Goal: Information Seeking & Learning: Learn about a topic

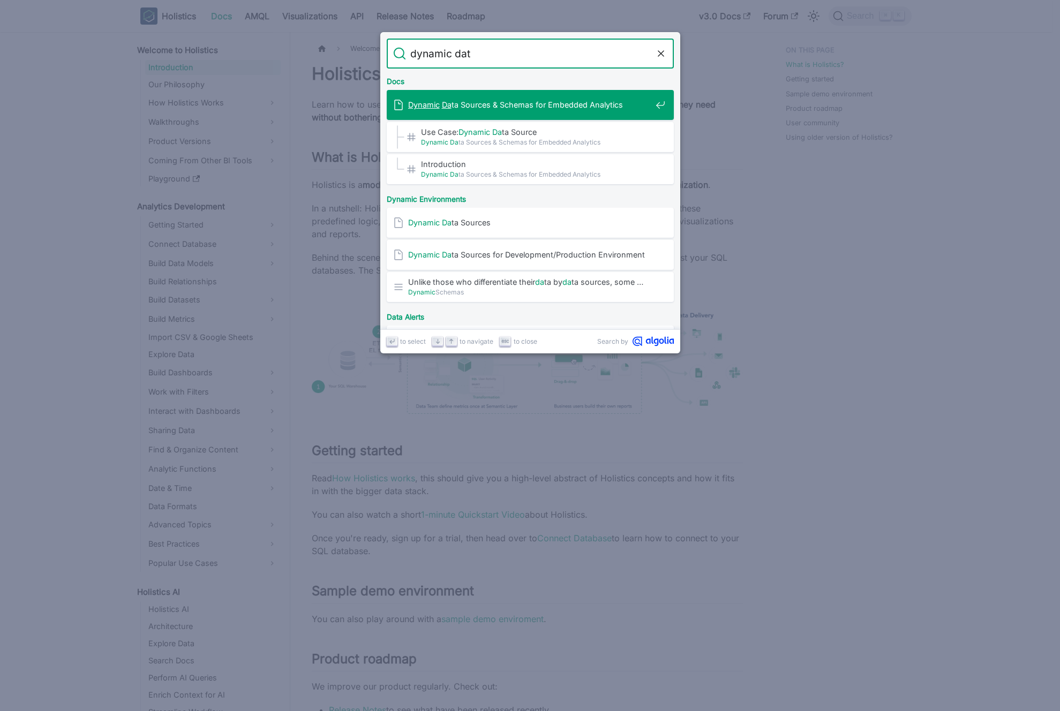
type input "dynamic data"
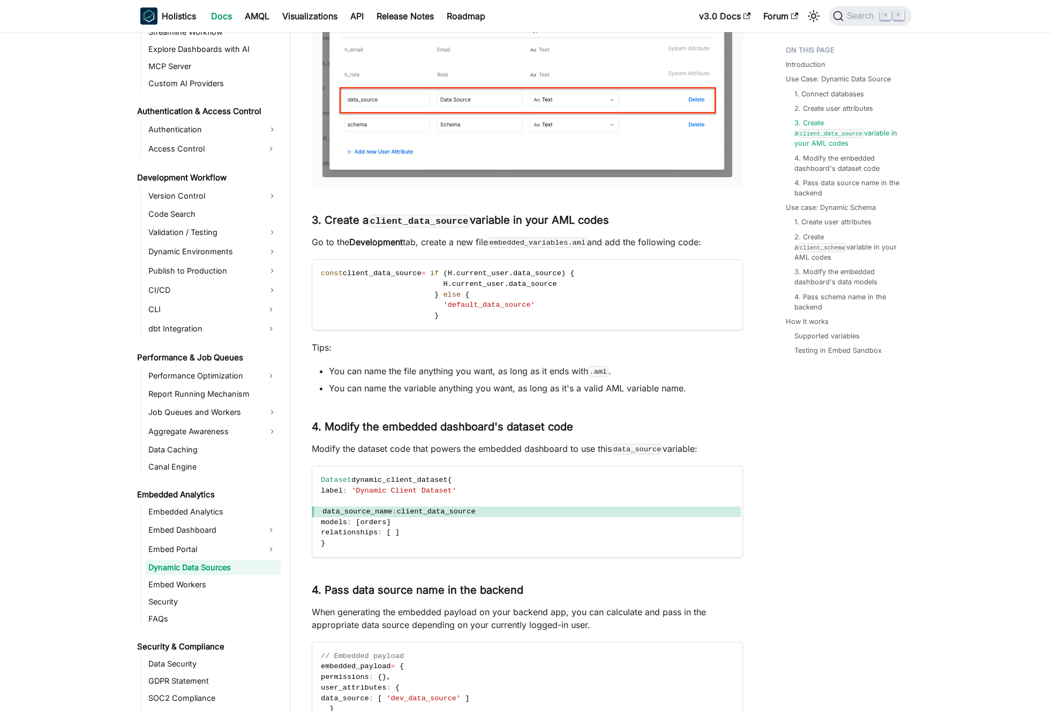
scroll to position [850, 0]
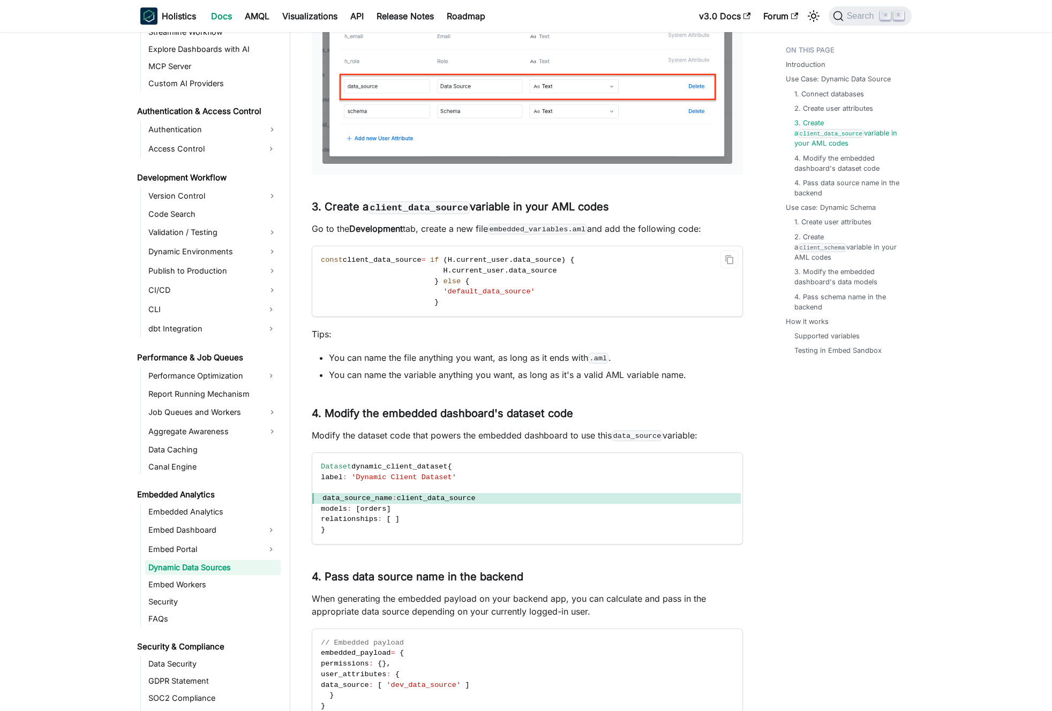
click at [538, 256] on span "data_source" at bounding box center [537, 260] width 48 height 8
drag, startPoint x: 538, startPoint y: 255, endPoint x: 503, endPoint y: 258, distance: 35.5
click at [503, 258] on span "const client_data_source = if ( H . current_user . data_source ) {" at bounding box center [447, 260] width 253 height 8
click at [503, 258] on span "current_user" at bounding box center [482, 260] width 52 height 8
drag, startPoint x: 503, startPoint y: 258, endPoint x: 531, endPoint y: 258, distance: 28.4
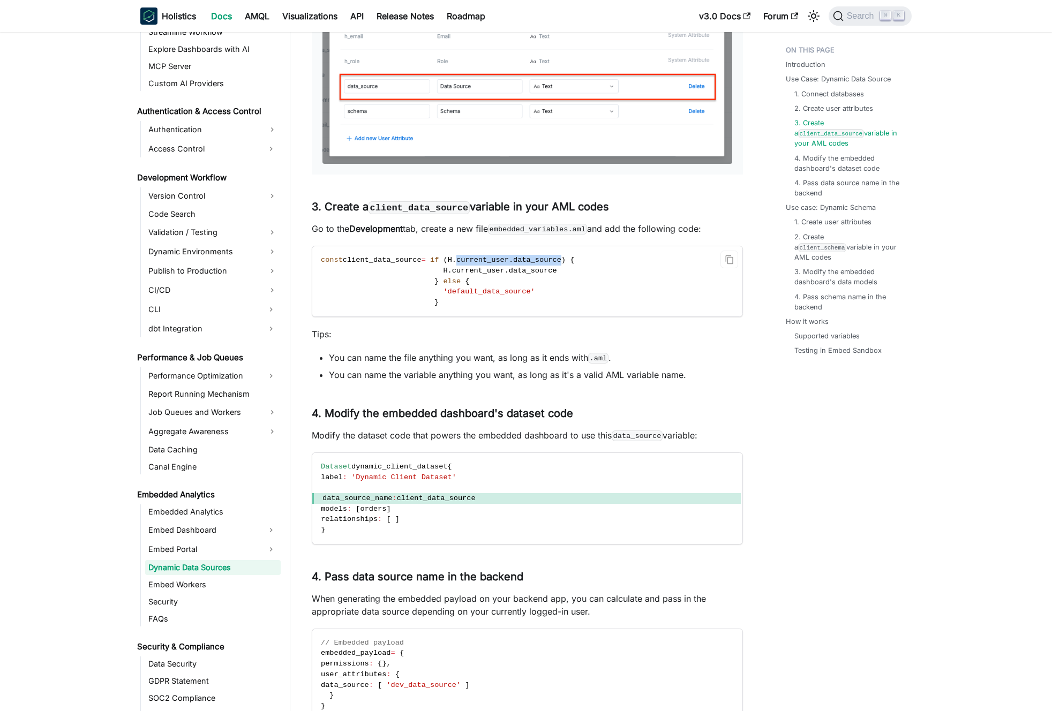
click at [531, 258] on span "const client_data_source = if ( H . current_user . data_source ) {" at bounding box center [447, 260] width 253 height 8
click at [531, 258] on span "data_source" at bounding box center [537, 260] width 48 height 8
drag, startPoint x: 531, startPoint y: 258, endPoint x: 477, endPoint y: 257, distance: 54.6
click at [480, 258] on span "const client_data_source = if ( H . current_user . data_source ) {" at bounding box center [447, 260] width 253 height 8
click at [477, 257] on span "current_user" at bounding box center [482, 260] width 52 height 8
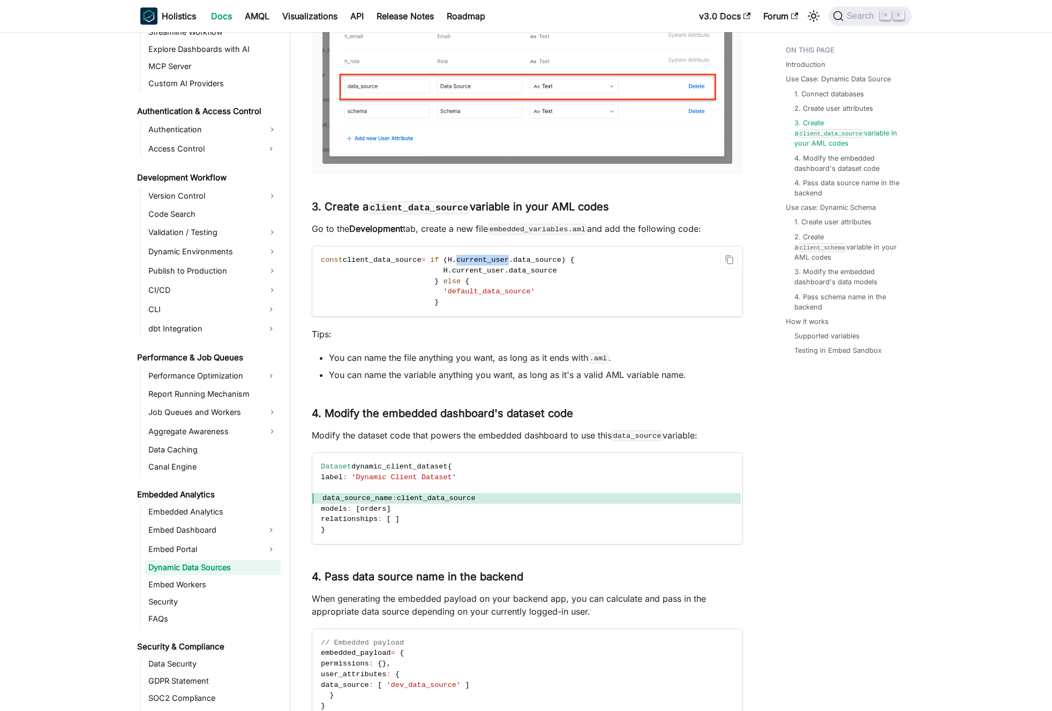
drag, startPoint x: 477, startPoint y: 257, endPoint x: 510, endPoint y: 268, distance: 35.4
click at [510, 267] on code "const client_data_source = if ( H . current_user . data_source ) { H . current_…" at bounding box center [526, 281] width 429 height 70
click at [514, 271] on span "data_source" at bounding box center [533, 271] width 48 height 8
click at [527, 269] on span "data_source" at bounding box center [533, 271] width 48 height 8
drag, startPoint x: 527, startPoint y: 269, endPoint x: 499, endPoint y: 272, distance: 27.4
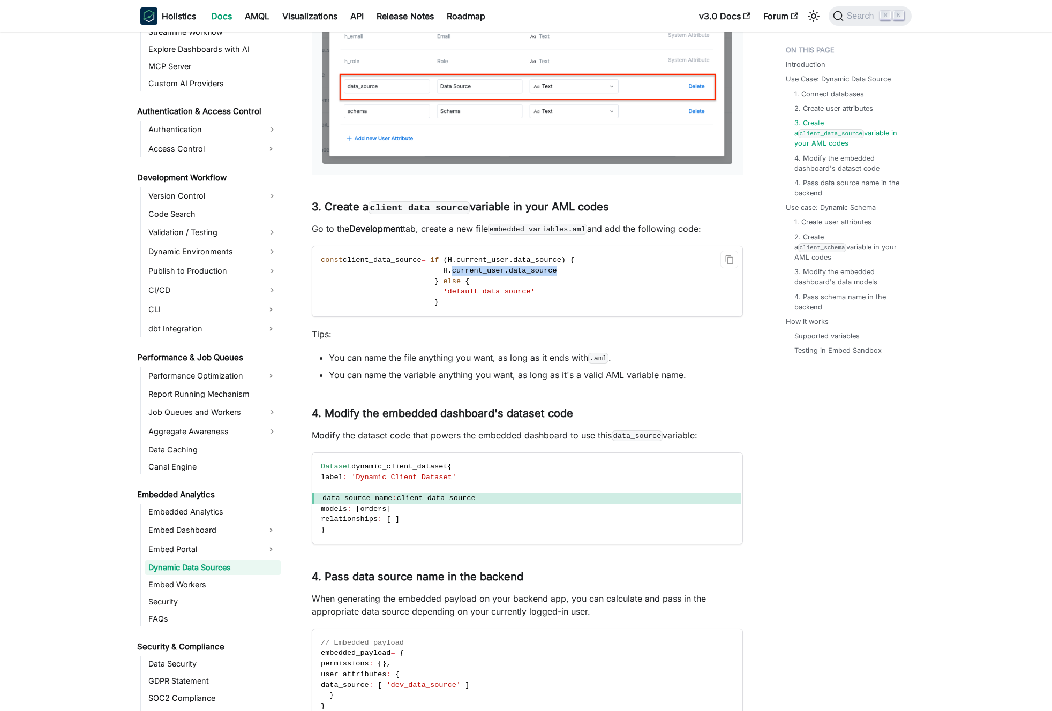
click at [499, 272] on span "H . current_user . data_source" at bounding box center [439, 271] width 236 height 8
click at [499, 272] on span "current_user" at bounding box center [478, 271] width 52 height 8
drag, startPoint x: 499, startPoint y: 272, endPoint x: 521, endPoint y: 271, distance: 21.5
click at [521, 271] on span "H . current_user . data_source" at bounding box center [439, 271] width 236 height 8
click at [521, 271] on span "data_source" at bounding box center [533, 271] width 48 height 8
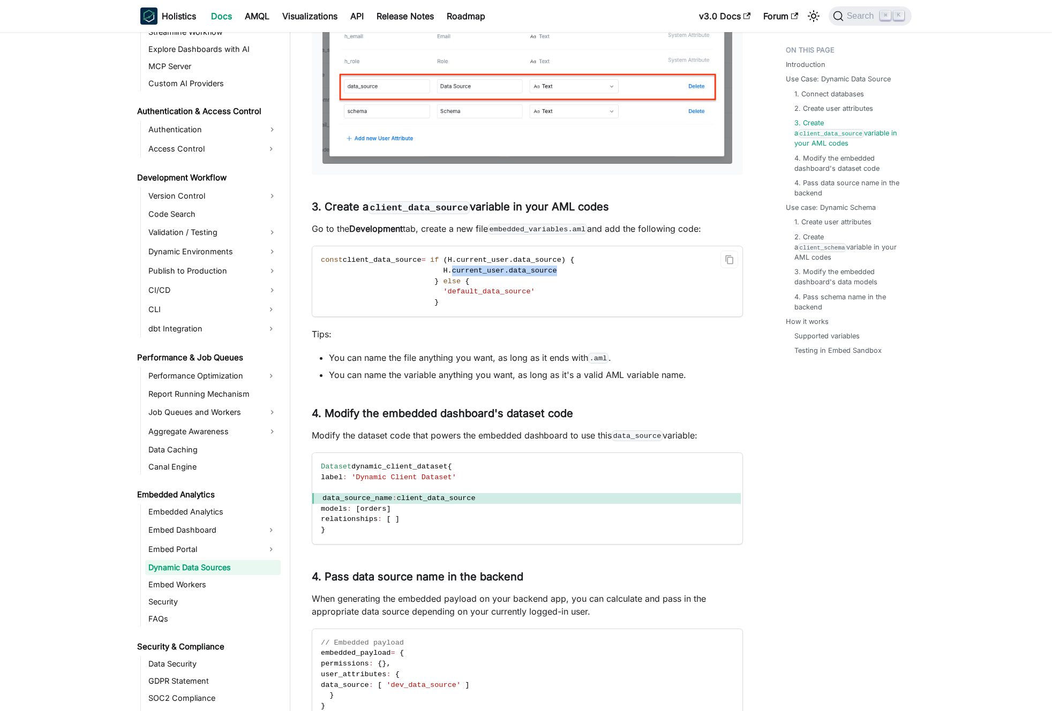
drag, startPoint x: 521, startPoint y: 271, endPoint x: 485, endPoint y: 272, distance: 35.9
click at [485, 272] on span "H . current_user . data_source" at bounding box center [439, 271] width 236 height 8
click at [485, 272] on span "current_user" at bounding box center [478, 271] width 52 height 8
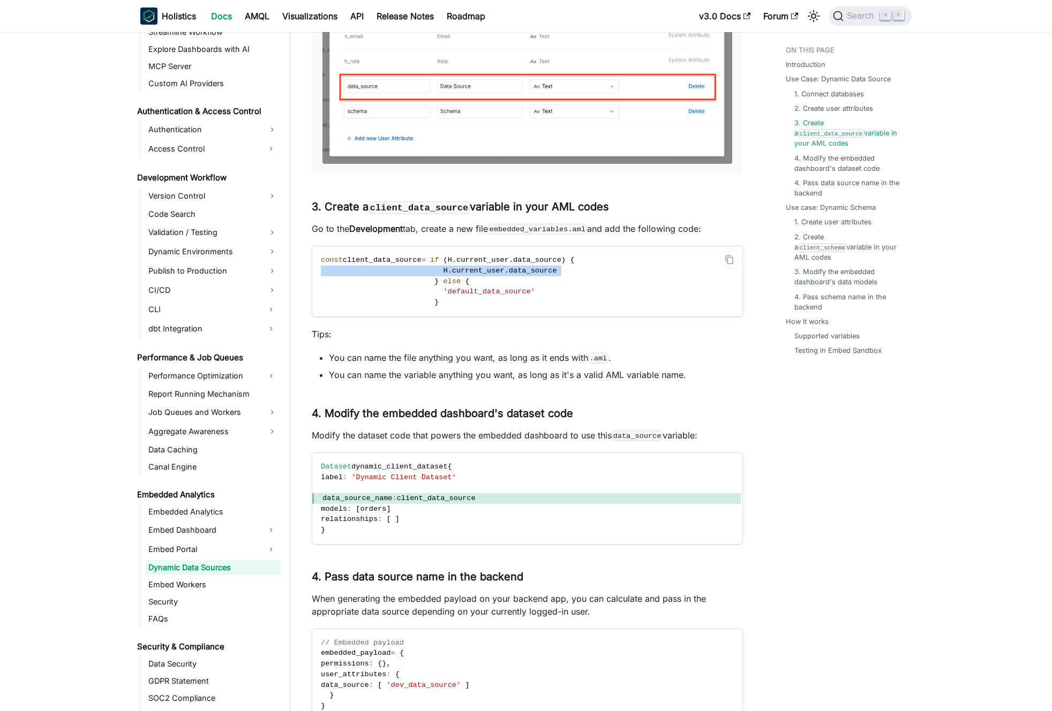
click at [503, 271] on span "current_user" at bounding box center [478, 271] width 52 height 8
click at [520, 269] on span "data_source" at bounding box center [533, 271] width 48 height 8
drag, startPoint x: 520, startPoint y: 269, endPoint x: 484, endPoint y: 271, distance: 35.9
click at [484, 271] on span "H . current_user . data_source" at bounding box center [439, 271] width 236 height 8
click at [484, 271] on span "current_user" at bounding box center [478, 271] width 52 height 8
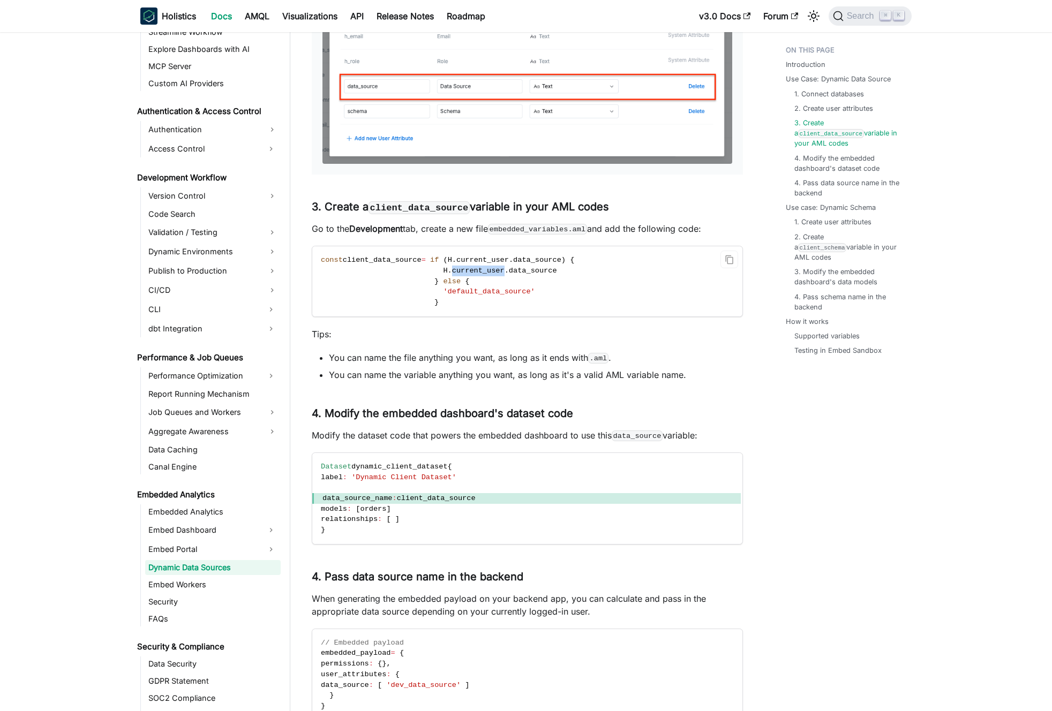
click at [484, 271] on span "current_user" at bounding box center [478, 271] width 52 height 8
click at [498, 269] on span "current_user" at bounding box center [478, 271] width 52 height 8
click at [498, 288] on span "'default_data_source'" at bounding box center [489, 292] width 92 height 8
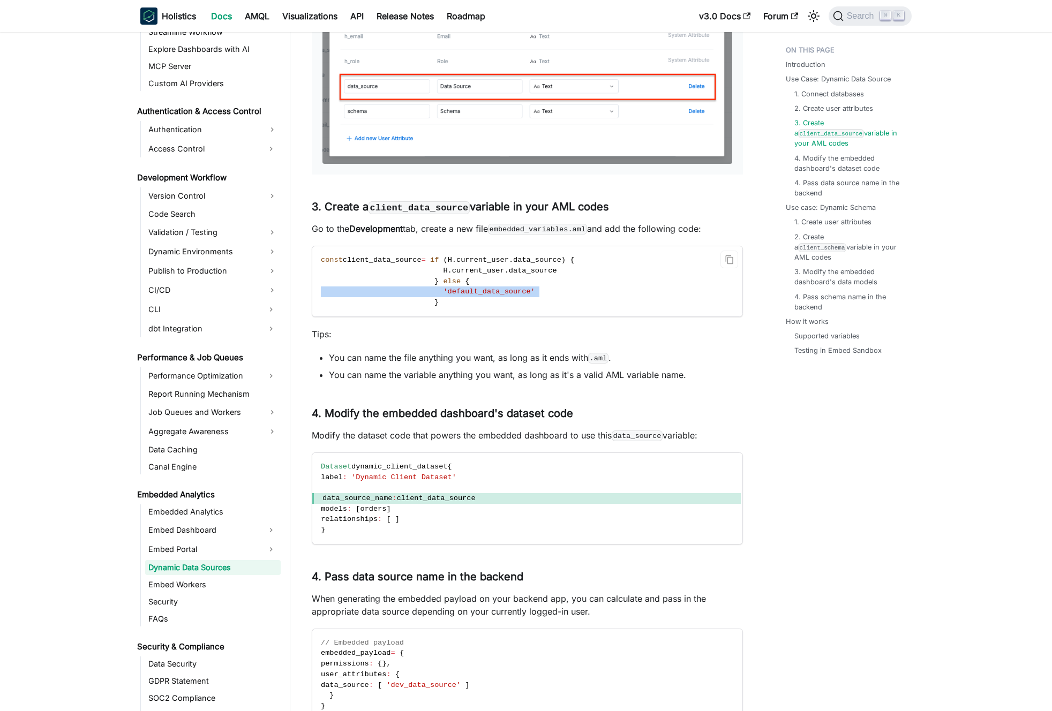
click at [498, 288] on span "'default_data_source'" at bounding box center [489, 292] width 92 height 8
click at [483, 288] on span "'default_data_source'" at bounding box center [489, 292] width 92 height 8
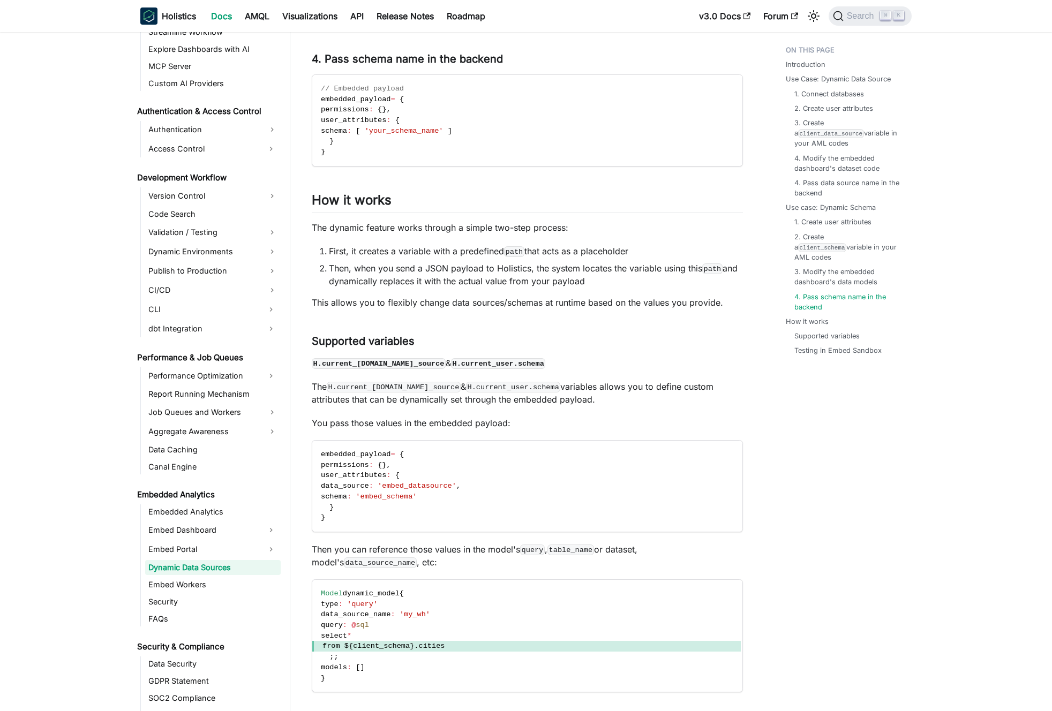
scroll to position [2501, 0]
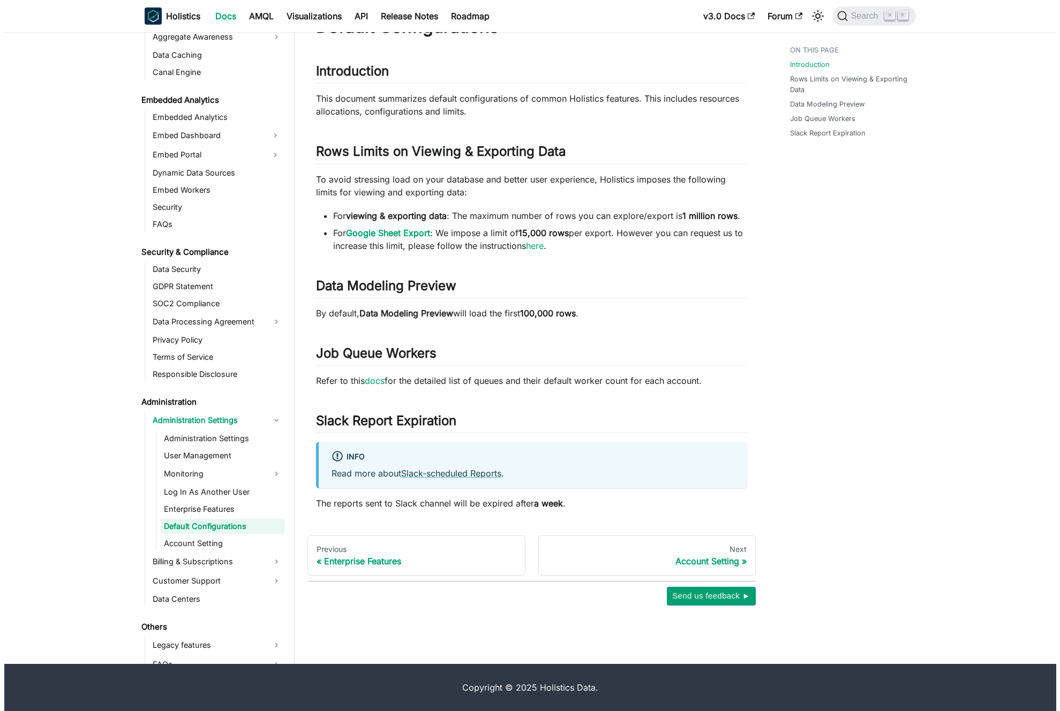
scroll to position [1034, 0]
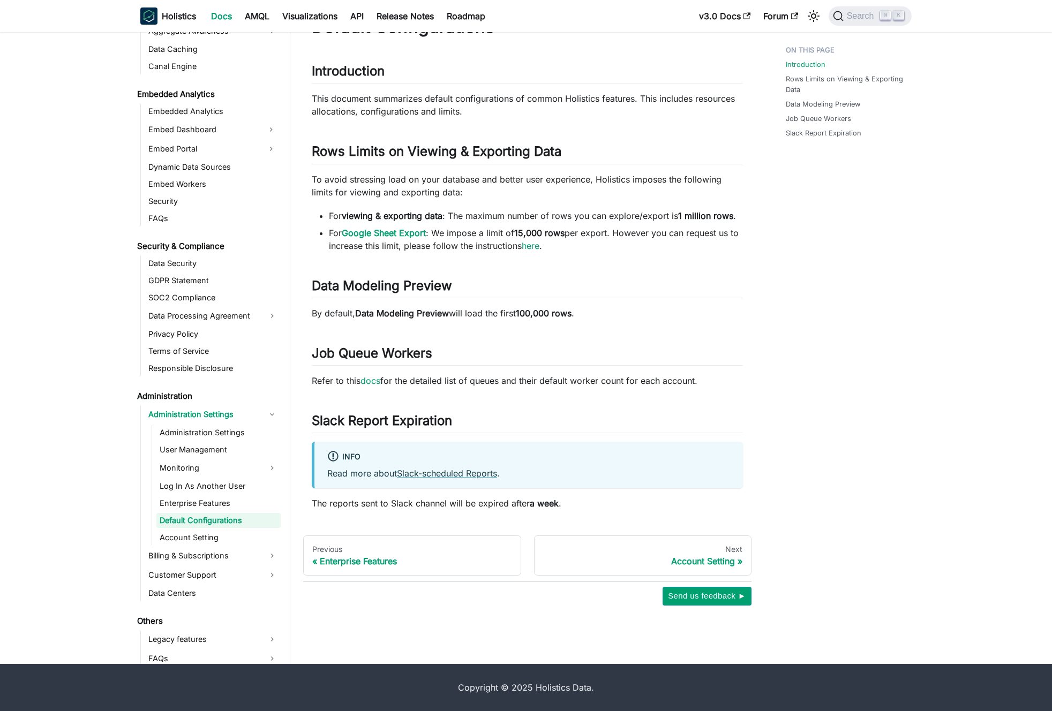
click at [475, 181] on p "To avoid stressing load on your database and better user experience, Holistics …" at bounding box center [527, 186] width 431 height 26
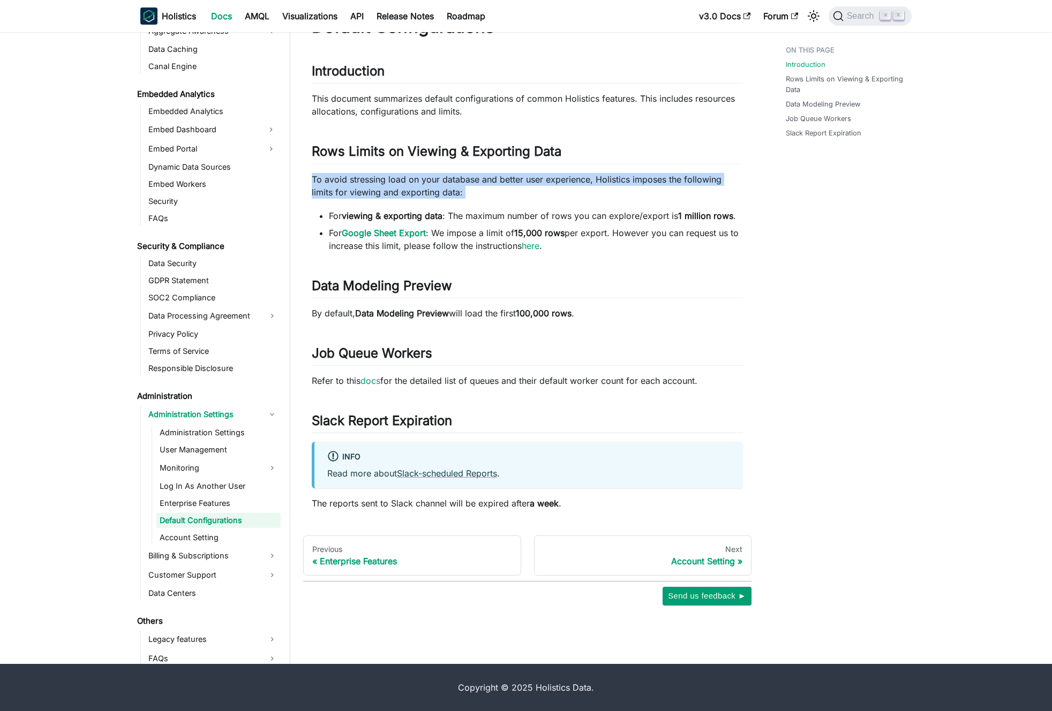
click at [475, 181] on p "To avoid stressing load on your database and better user experience, Holistics …" at bounding box center [527, 186] width 431 height 26
click at [485, 182] on p "To avoid stressing load on your database and better user experience, Holistics …" at bounding box center [527, 186] width 431 height 26
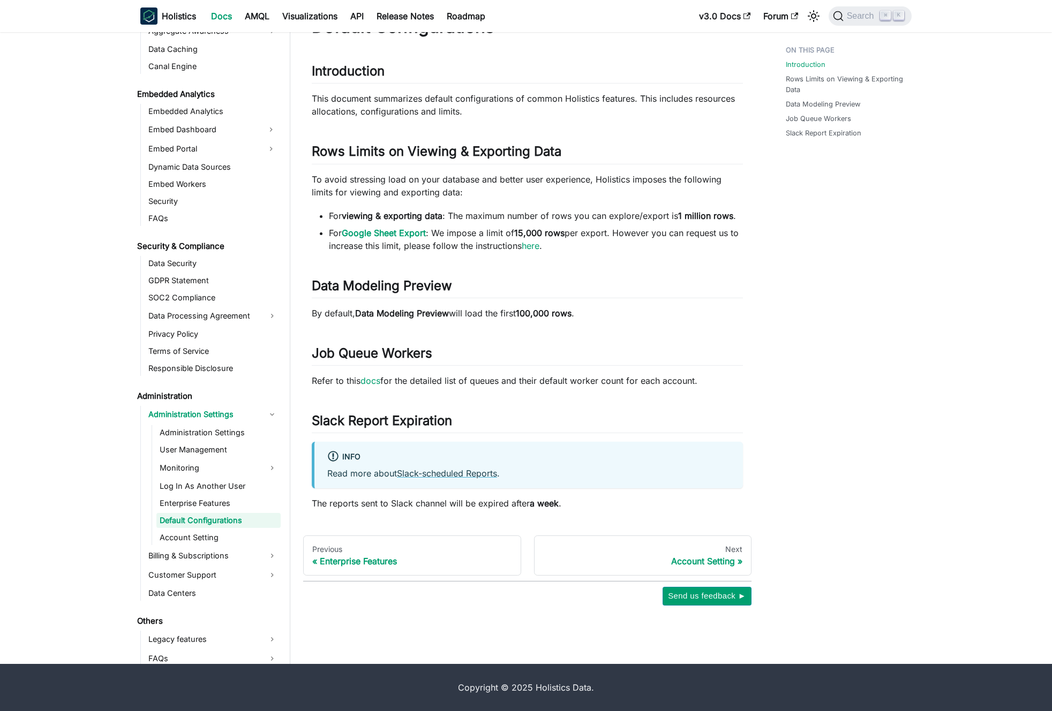
click at [491, 214] on li "For viewing & exporting data : The maximum number of rows you can explore/expor…" at bounding box center [536, 215] width 414 height 13
click at [483, 215] on li "For viewing & exporting data : The maximum number of rows you can explore/expor…" at bounding box center [536, 215] width 414 height 13
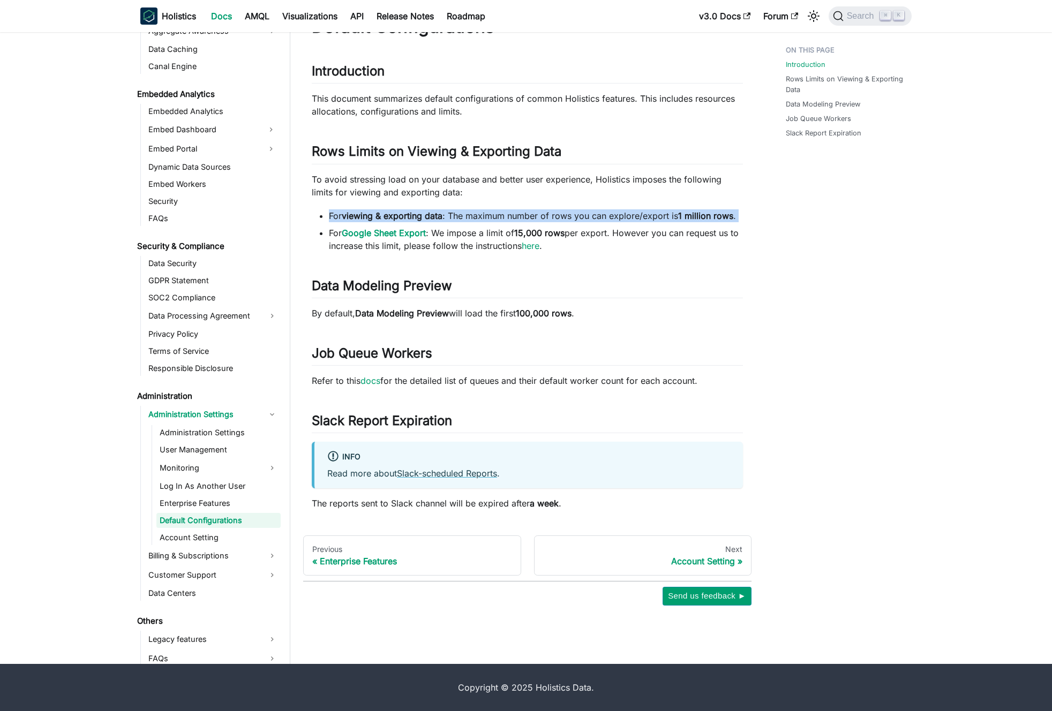
click at [483, 215] on li "For viewing & exporting data : The maximum number of rows you can explore/expor…" at bounding box center [536, 215] width 414 height 13
click at [489, 215] on li "For viewing & exporting data : The maximum number of rows you can explore/expor…" at bounding box center [536, 215] width 414 height 13
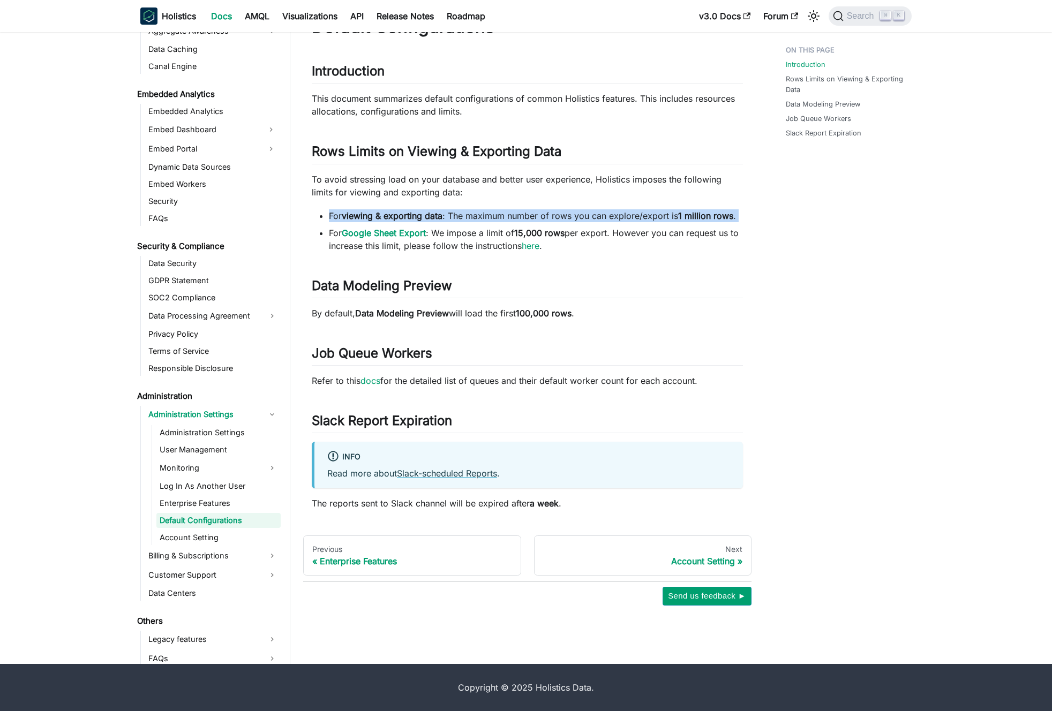
click at [484, 215] on li "For viewing & exporting data : The maximum number of rows you can explore/expor…" at bounding box center [536, 215] width 414 height 13
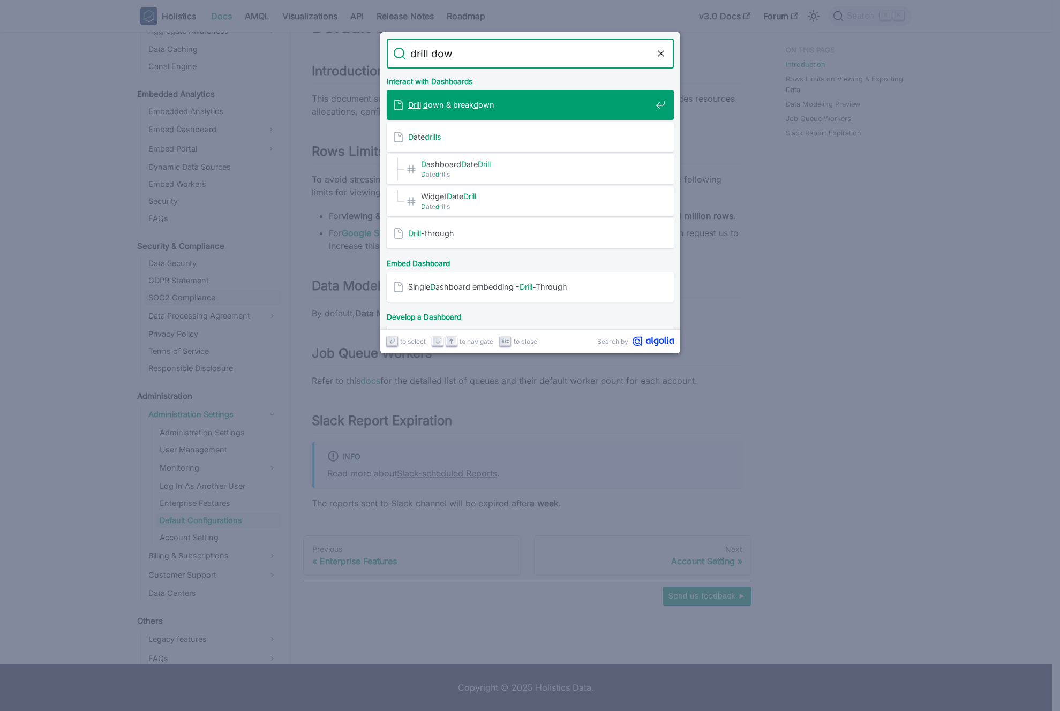
type input "drill down"
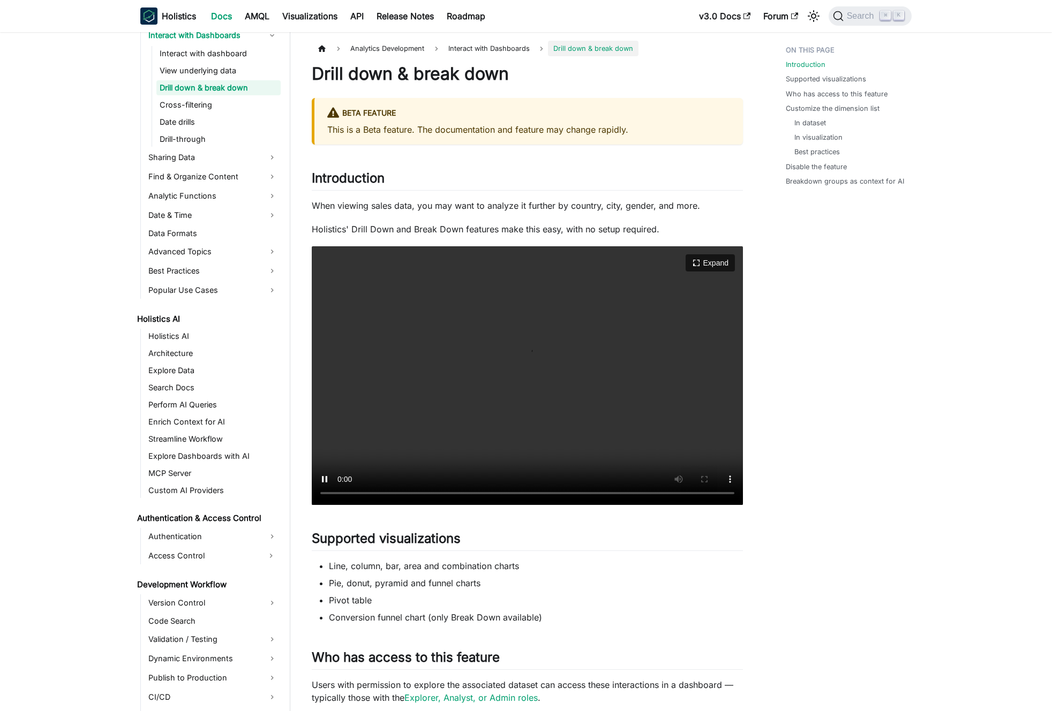
scroll to position [371, 0]
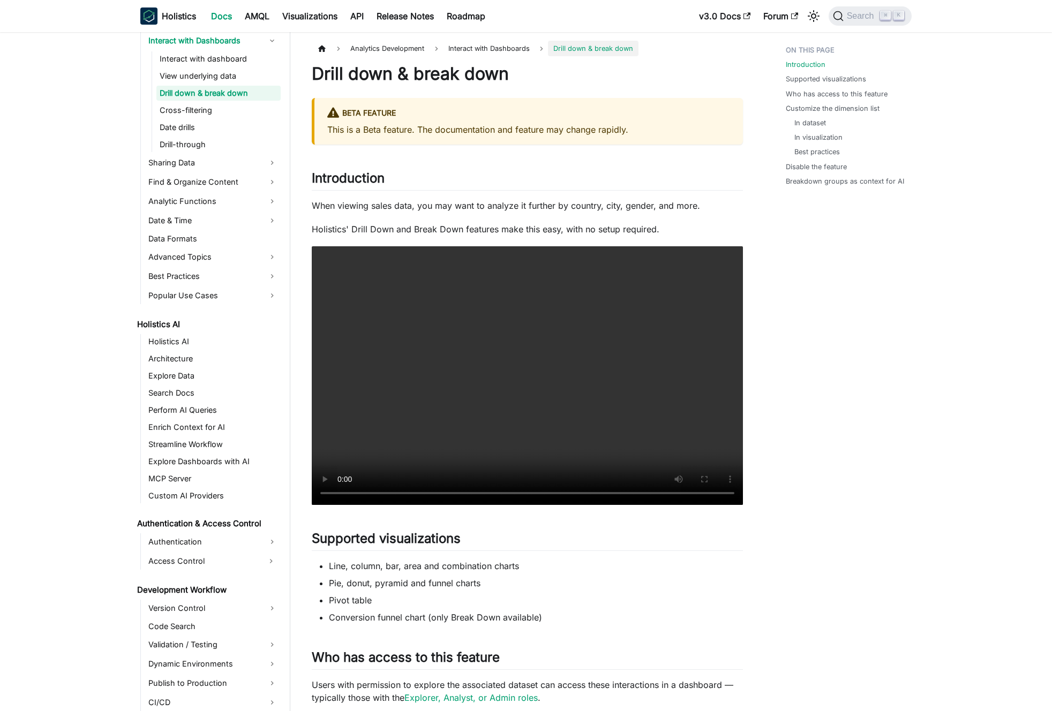
click at [460, 229] on p "Holistics' Drill Down and Break Down features make this easy, with no setup req…" at bounding box center [527, 229] width 431 height 13
drag, startPoint x: 460, startPoint y: 229, endPoint x: 447, endPoint y: 229, distance: 12.3
click at [460, 229] on p "Holistics' Drill Down and Break Down features make this easy, with no setup req…" at bounding box center [527, 229] width 431 height 13
click at [447, 229] on p "Holistics' Drill Down and Break Down features make this easy, with no setup req…" at bounding box center [527, 229] width 431 height 13
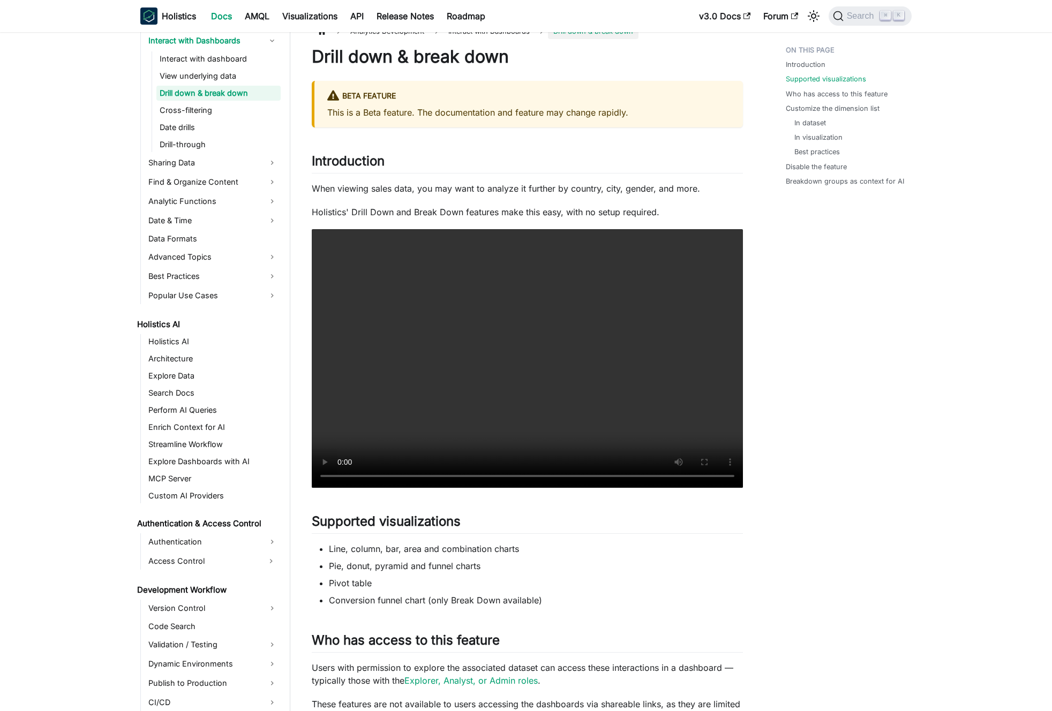
scroll to position [0, 0]
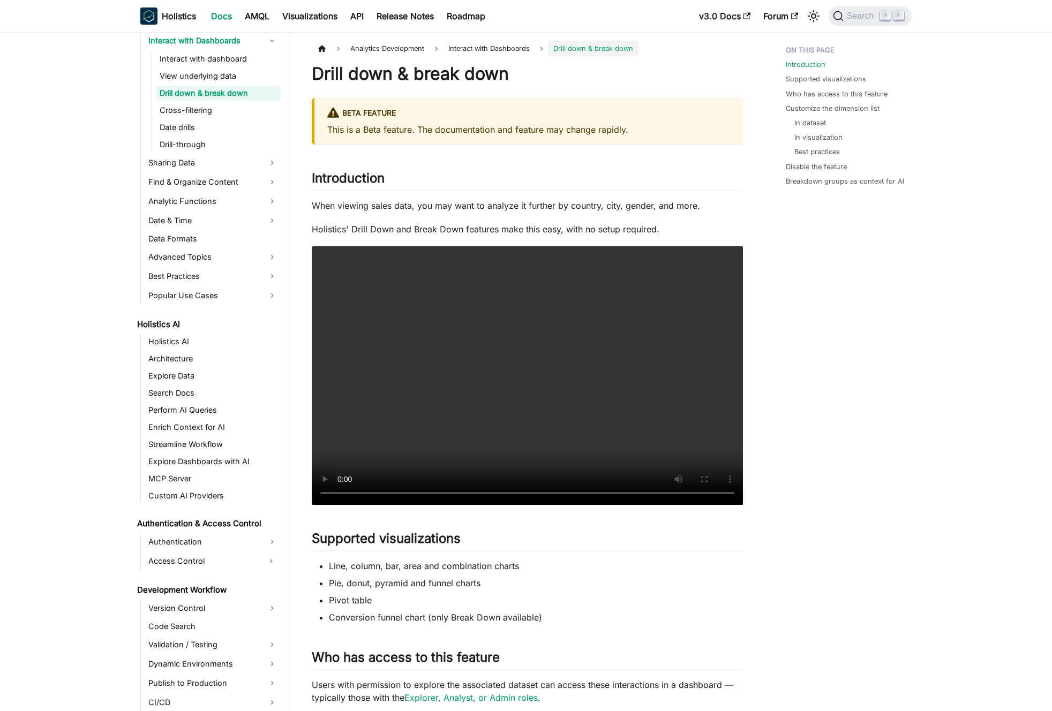
click at [458, 231] on p "Holistics' Drill Down and Break Down features make this easy, with no setup req…" at bounding box center [527, 229] width 431 height 13
click at [452, 229] on p "Holistics' Drill Down and Break Down features make this easy, with no setup req…" at bounding box center [527, 229] width 431 height 13
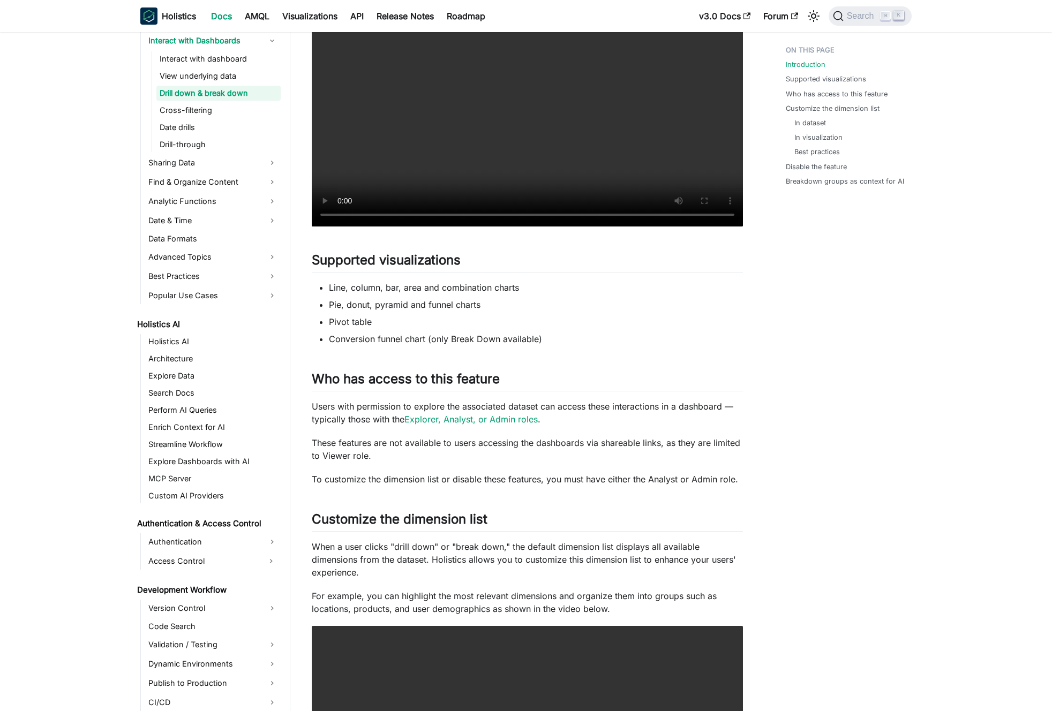
scroll to position [303, 0]
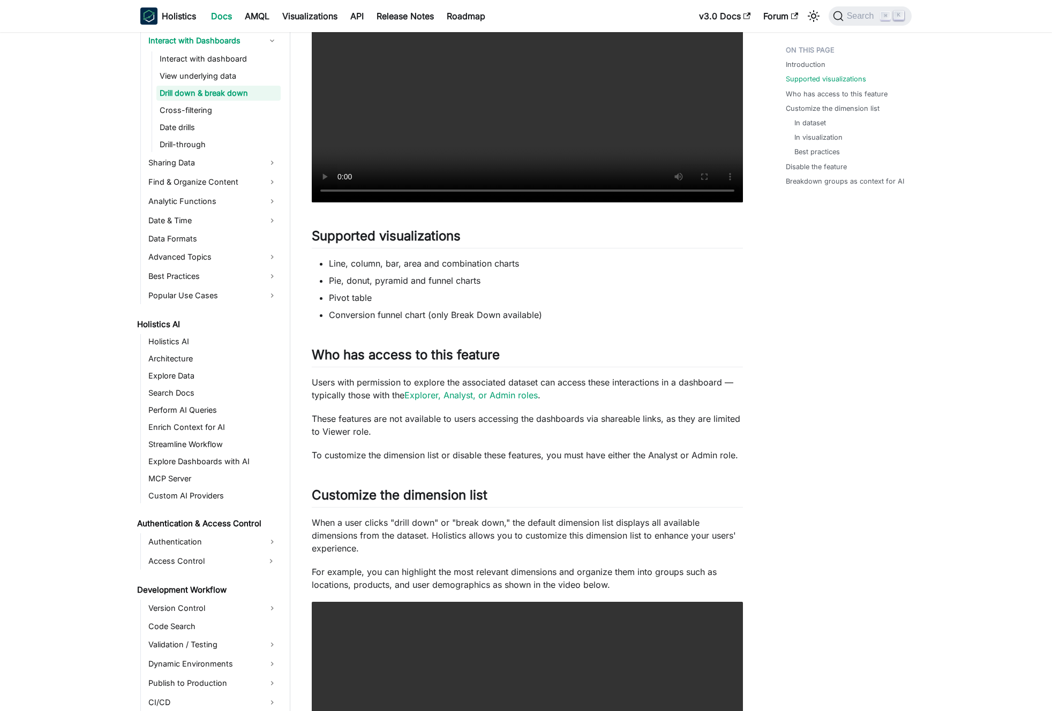
click at [513, 426] on p "These features are not available to users accessing the dashboards via shareabl…" at bounding box center [527, 425] width 431 height 26
click at [516, 431] on p "These features are not available to users accessing the dashboards via shareabl…" at bounding box center [527, 425] width 431 height 26
click at [518, 452] on p "To customize the dimension list or disable these features, you must have either…" at bounding box center [527, 455] width 431 height 13
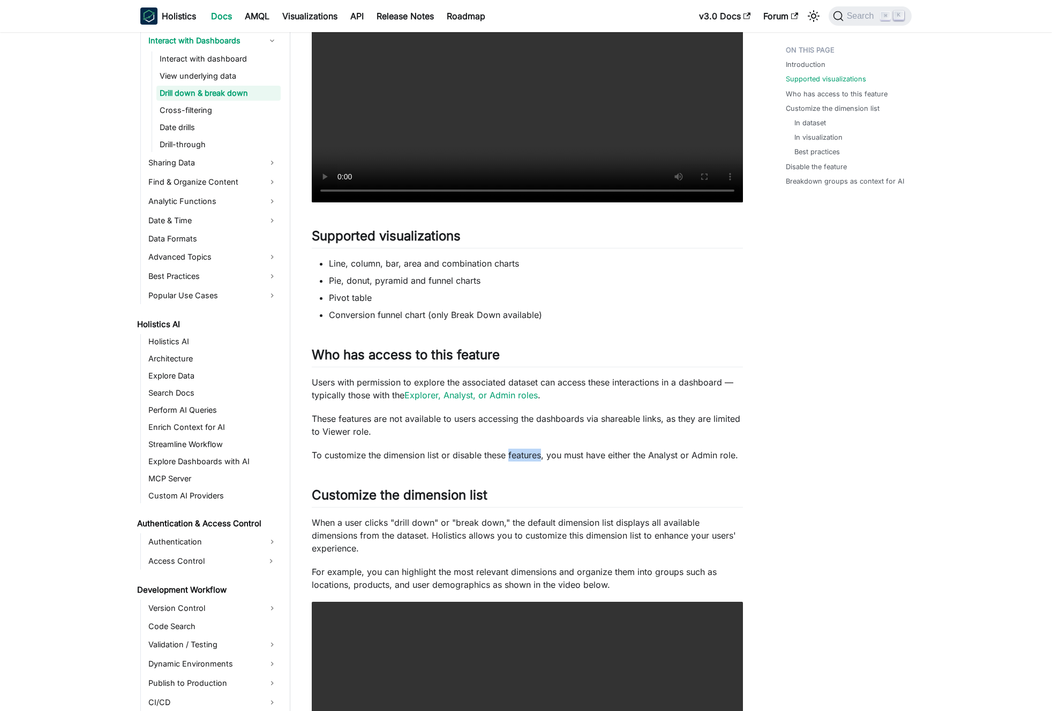
click at [518, 452] on p "To customize the dimension list or disable these features, you must have either…" at bounding box center [527, 455] width 431 height 13
click at [517, 452] on p "To customize the dimension list or disable these features, you must have either…" at bounding box center [527, 455] width 431 height 13
click at [511, 453] on p "To customize the dimension list or disable these features, you must have either…" at bounding box center [527, 455] width 431 height 13
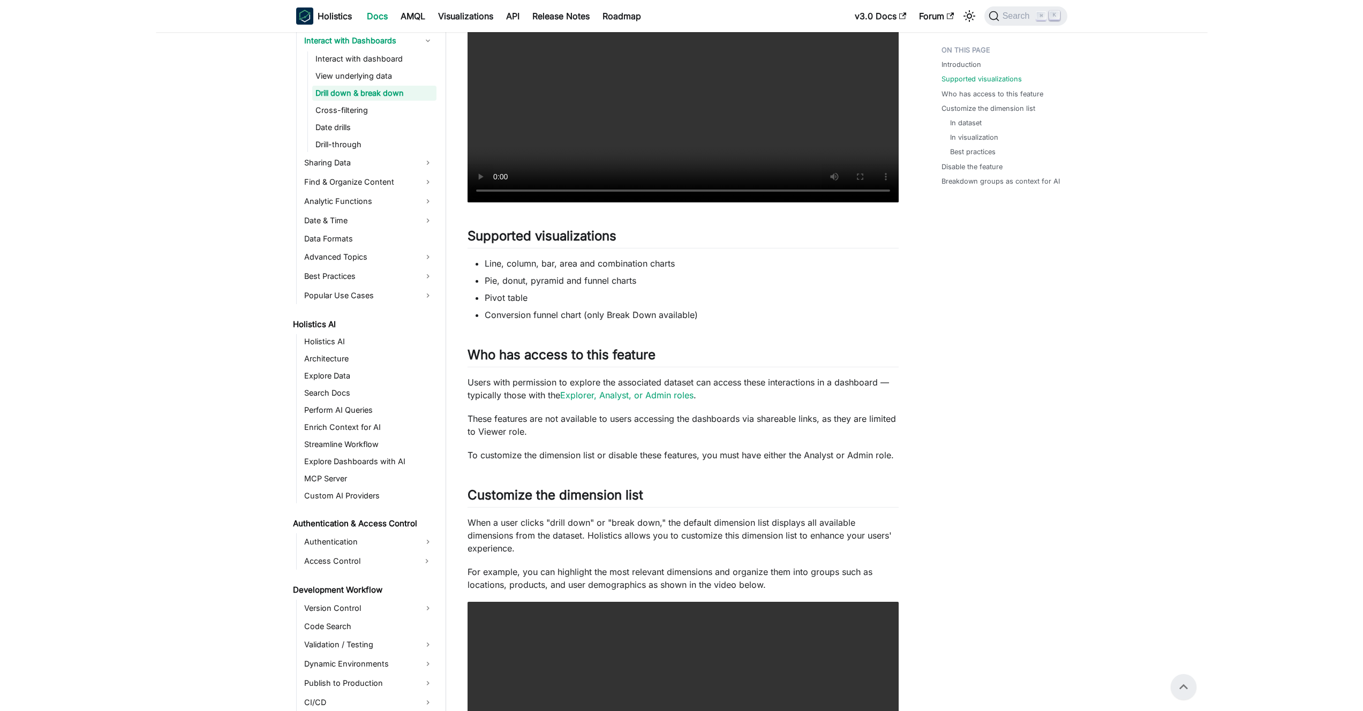
scroll to position [0, 0]
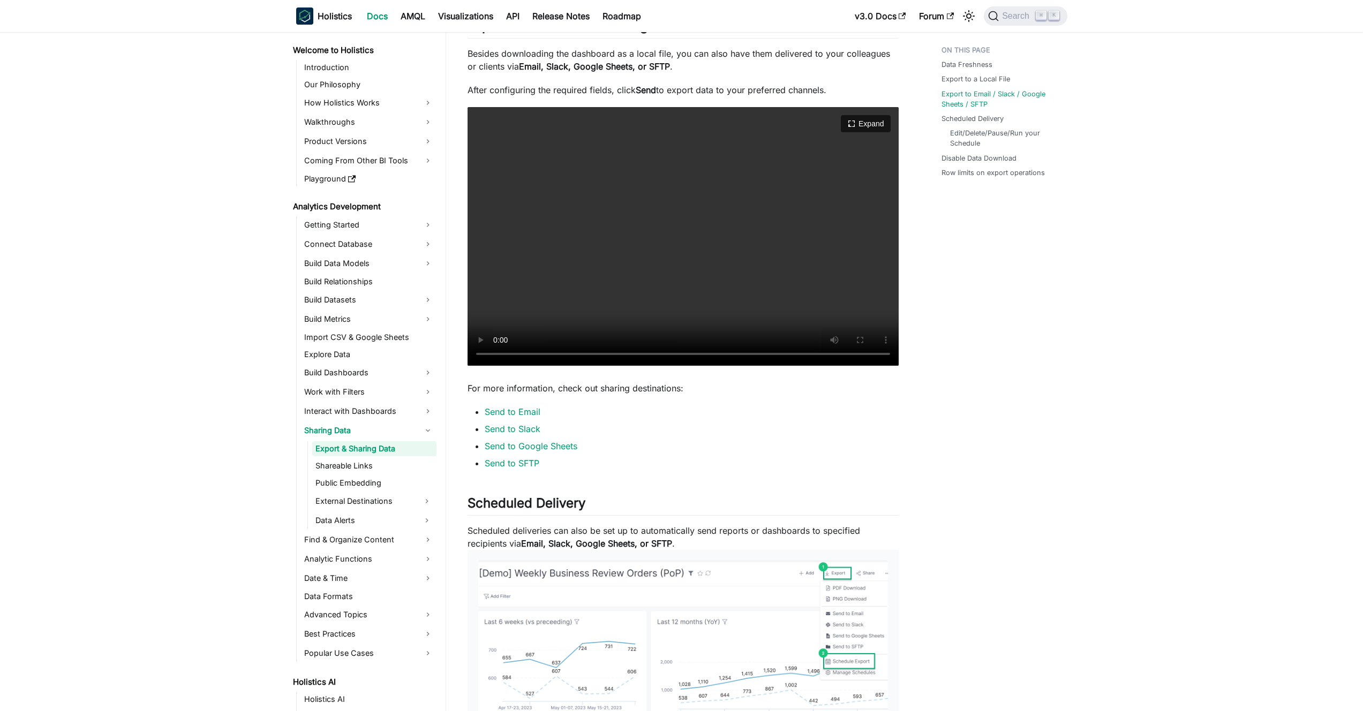
scroll to position [805, 0]
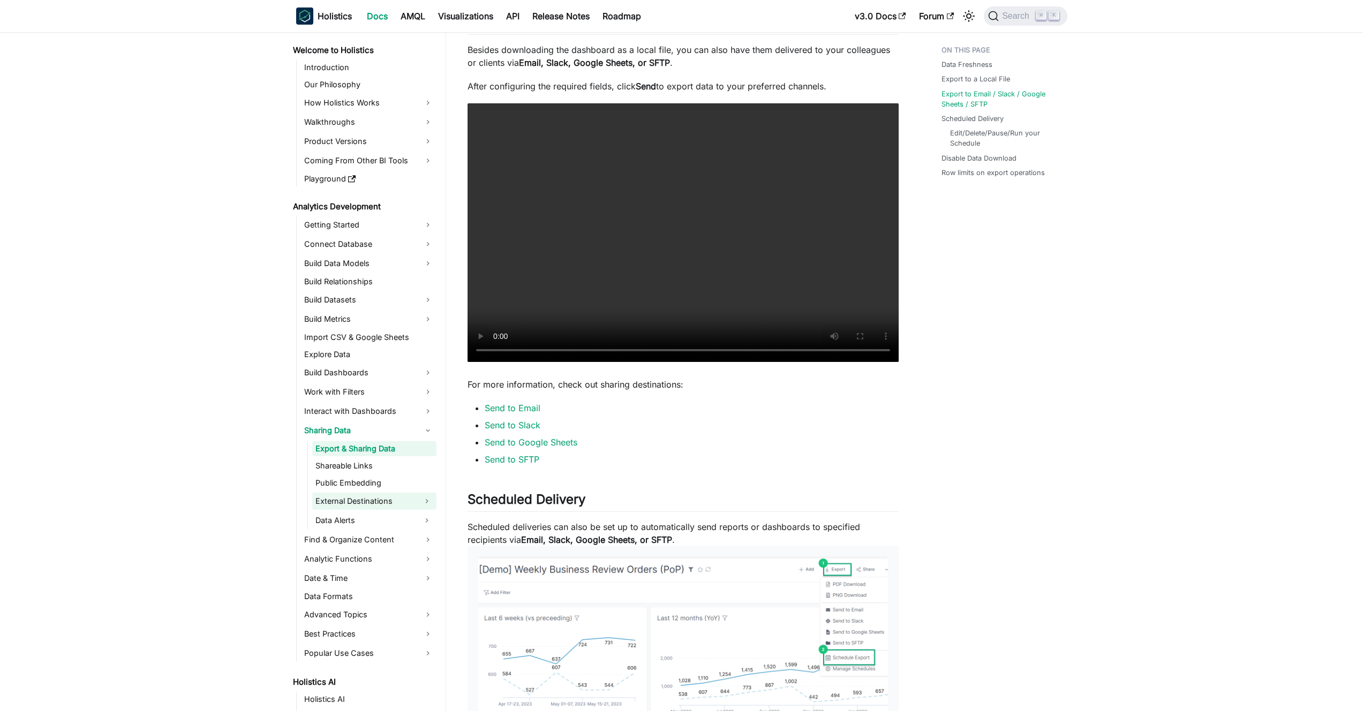
click at [393, 504] on link "External Destinations" at bounding box center [364, 501] width 105 height 17
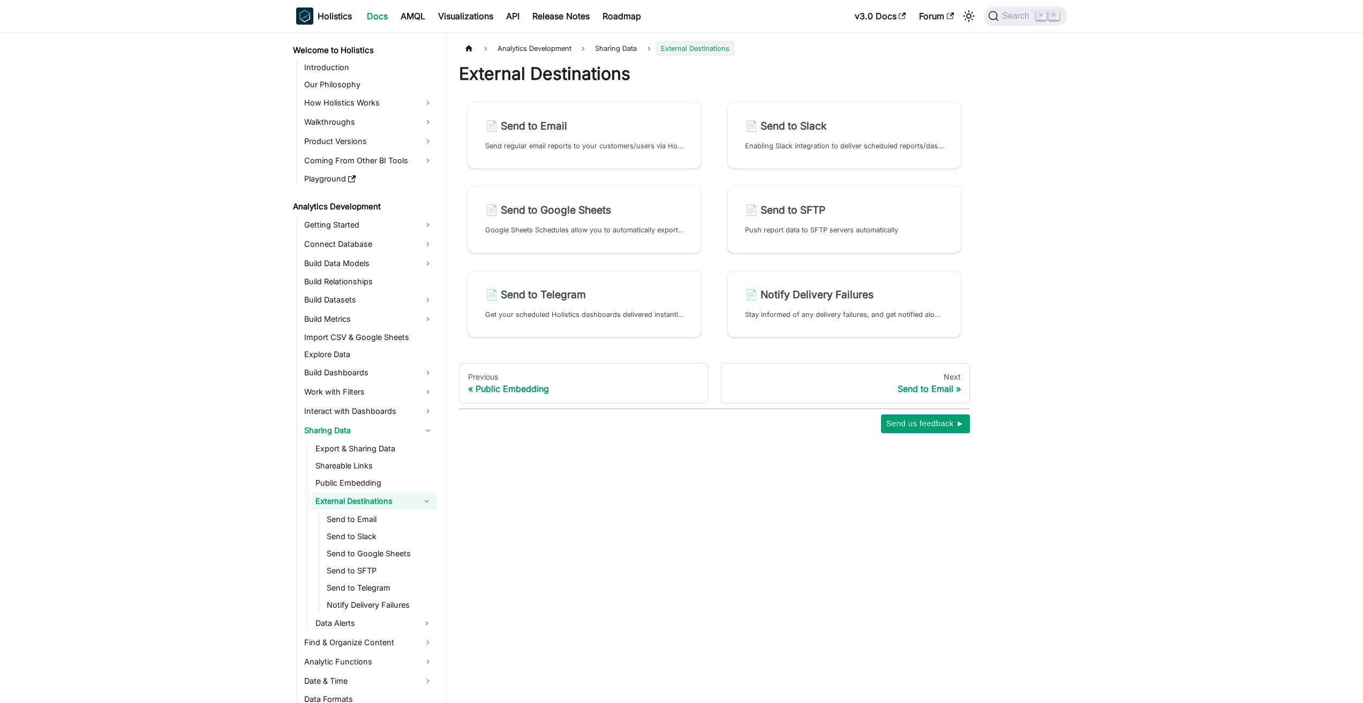
click at [393, 504] on link "External Destinations" at bounding box center [364, 501] width 105 height 17
click at [585, 508] on div "Analytics Development Sharing Data External Destinations External Destinations …" at bounding box center [799, 367] width 707 height 671
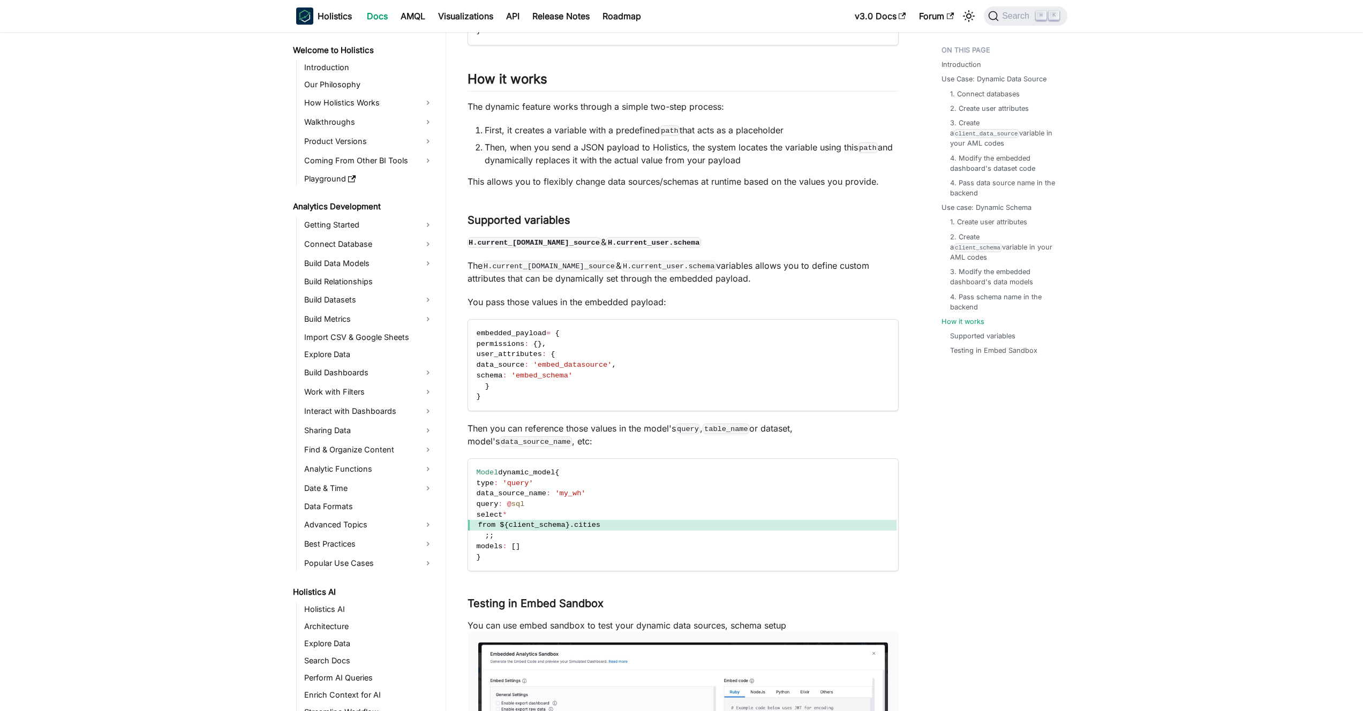
scroll to position [680, 0]
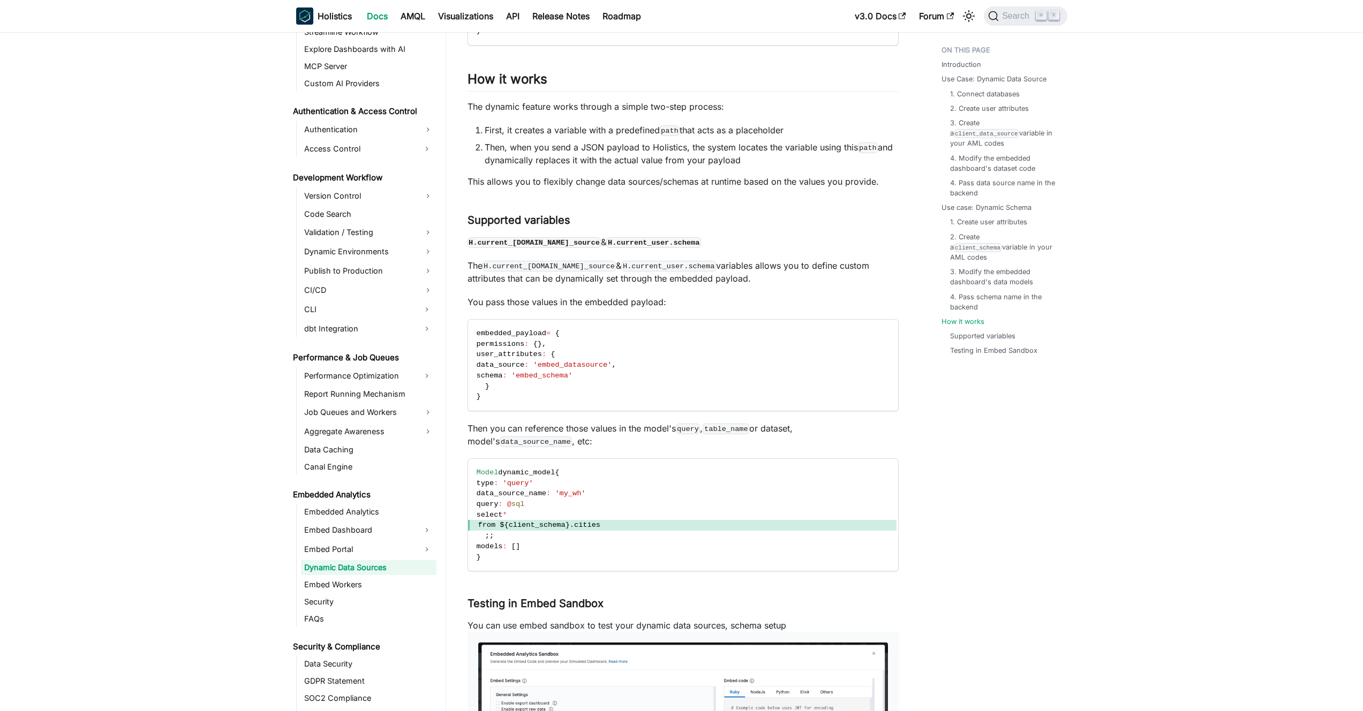
drag, startPoint x: 507, startPoint y: 254, endPoint x: 512, endPoint y: 241, distance: 14.1
click at [512, 241] on code "H.current_[DOMAIN_NAME]_source" at bounding box center [535, 242] width 134 height 11
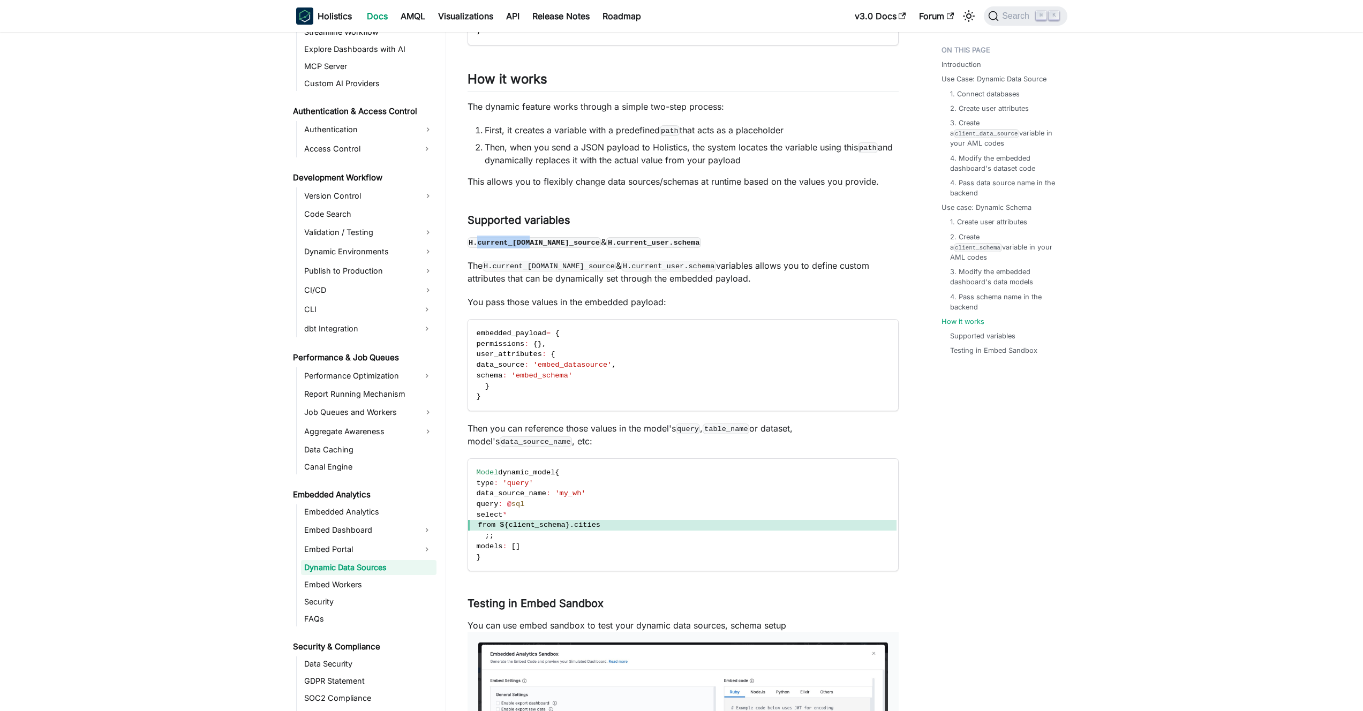
click at [512, 241] on code "H.current_[DOMAIN_NAME]_source" at bounding box center [535, 242] width 134 height 11
click at [502, 242] on code "H.current_[DOMAIN_NAME]_source" at bounding box center [535, 242] width 134 height 11
